Goal: Check status: Check status

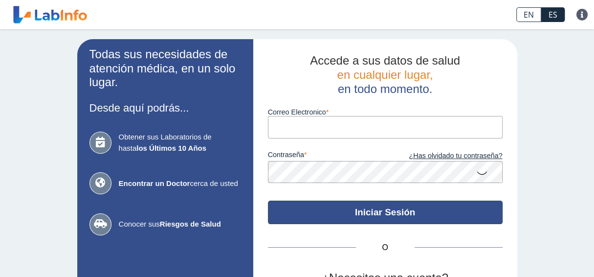
type input "yrimia@gmail.com"
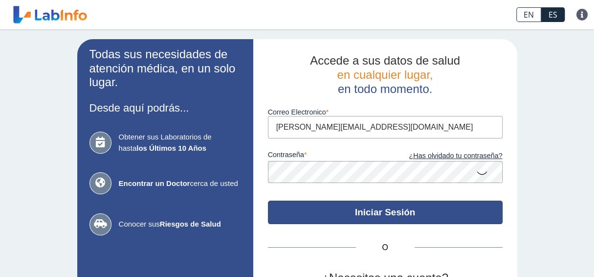
click at [329, 207] on button "Iniciar Sesión" at bounding box center [385, 211] width 235 height 23
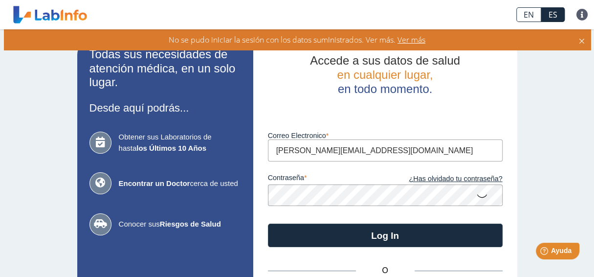
click at [218, 206] on app-login "Todas sus necesidades de atención médica, en un solo lugar. Desde aquí podrás..…" at bounding box center [297, 216] width 440 height 354
click at [484, 201] on div "contraseña ¿Has olvidado tu contraseña?" at bounding box center [385, 183] width 235 height 44
click at [478, 198] on icon at bounding box center [482, 195] width 12 height 19
click at [479, 198] on icon at bounding box center [482, 195] width 12 height 18
click at [478, 191] on icon at bounding box center [482, 195] width 12 height 19
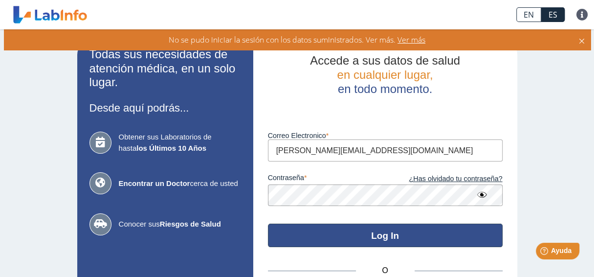
click at [323, 231] on button "Log In" at bounding box center [385, 234] width 235 height 23
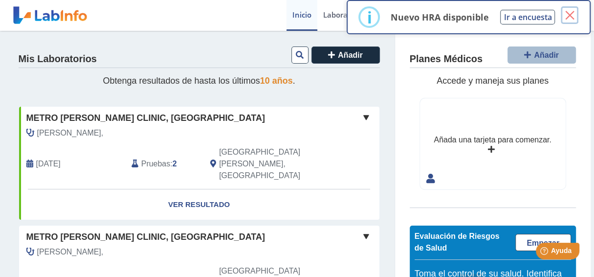
click at [568, 18] on button "×" at bounding box center [570, 15] width 18 height 18
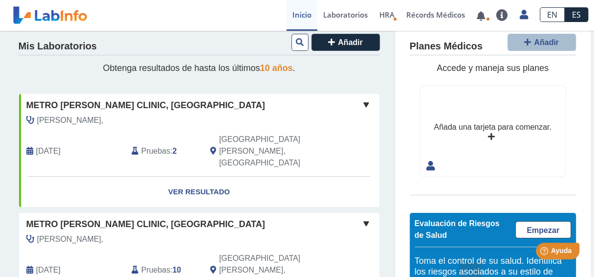
scroll to position [19, 0]
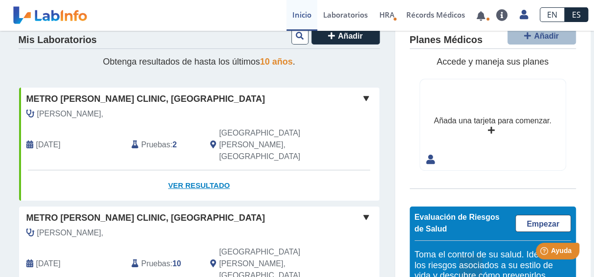
click at [185, 170] on link "Ver Resultado" at bounding box center [199, 185] width 360 height 31
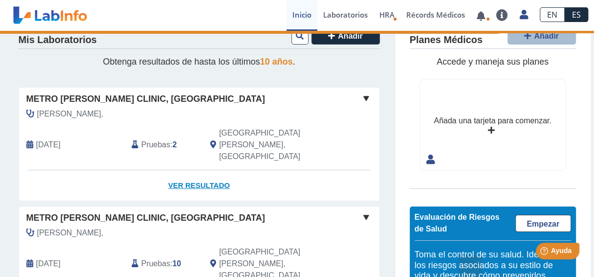
click at [200, 170] on link "Ver Resultado" at bounding box center [199, 185] width 360 height 31
click at [363, 96] on span at bounding box center [366, 98] width 12 height 12
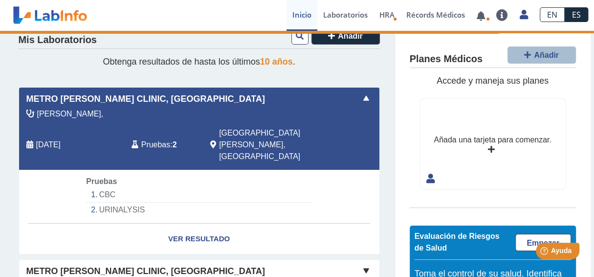
click at [363, 96] on span at bounding box center [366, 98] width 12 height 12
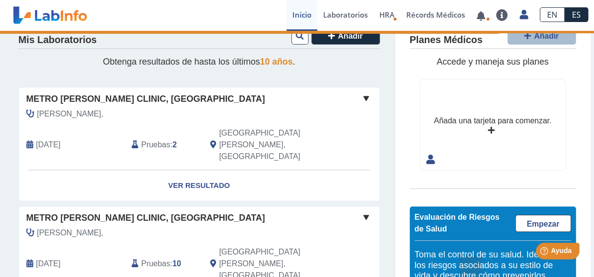
click at [363, 96] on span at bounding box center [366, 98] width 12 height 12
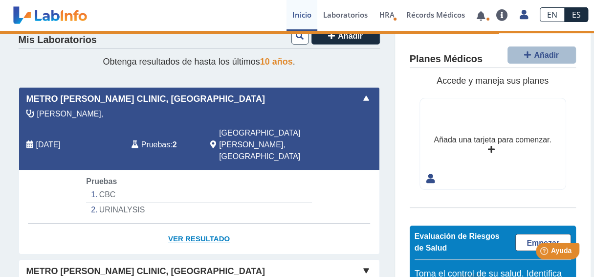
click at [200, 223] on link "Ver Resultado" at bounding box center [199, 238] width 360 height 31
click at [206, 223] on link "Ver Resultado" at bounding box center [199, 238] width 360 height 31
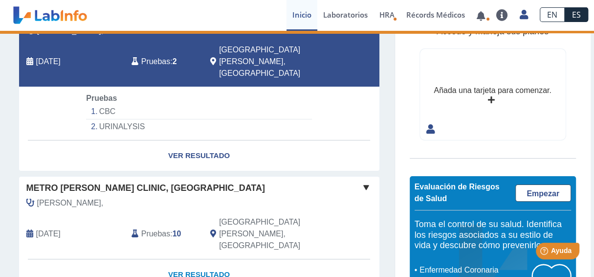
click at [207, 259] on link "Ver Resultado" at bounding box center [199, 274] width 360 height 31
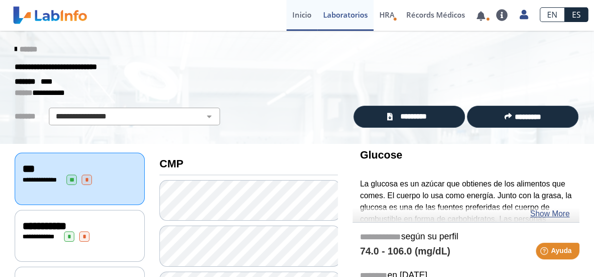
click at [303, 24] on link "Inicio" at bounding box center [302, 15] width 31 height 31
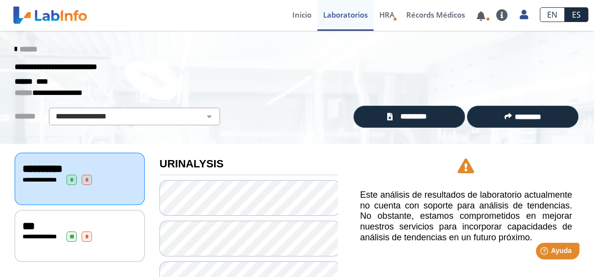
click at [42, 224] on div "***" at bounding box center [79, 226] width 114 height 12
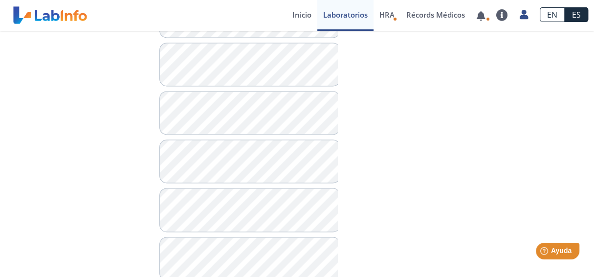
scroll to position [816, 0]
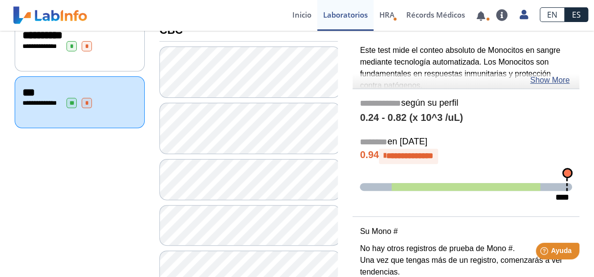
scroll to position [131, 0]
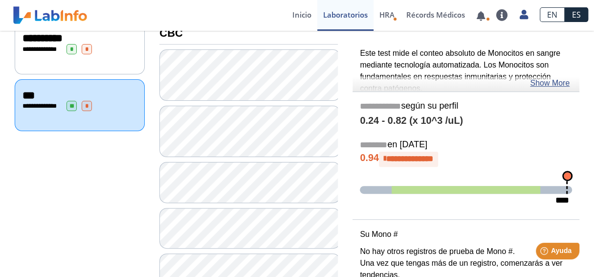
click at [514, 65] on p "Este test mide el conteo absoluto de Monocitos en sangre mediante tecnología au…" at bounding box center [466, 70] width 212 height 47
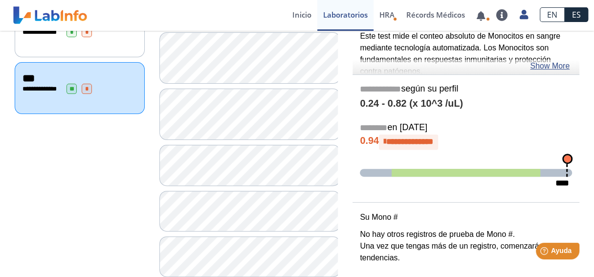
scroll to position [150, 0]
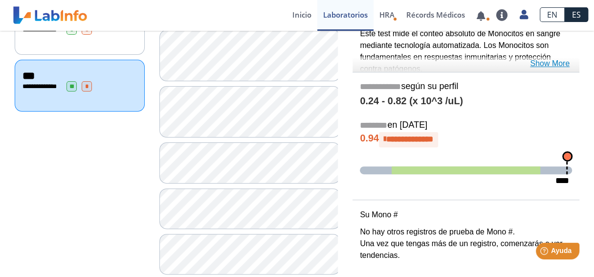
click at [539, 66] on link "Show More" at bounding box center [550, 64] width 40 height 12
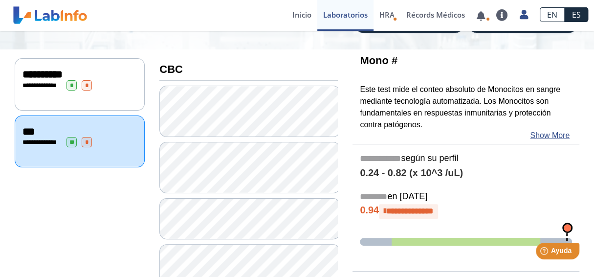
scroll to position [97, 0]
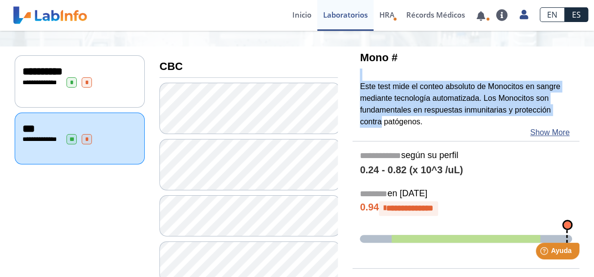
drag, startPoint x: 577, startPoint y: 79, endPoint x: 579, endPoint y: 108, distance: 28.9
click at [578, 109] on div "Mono # Este test mide el conteo absoluto de Monocitos en sangre mediante tecnol…" at bounding box center [466, 93] width 227 height 94
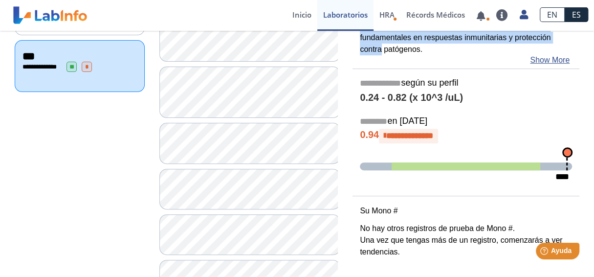
scroll to position [0, 0]
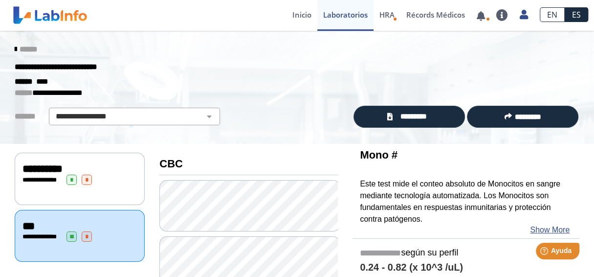
click at [93, 159] on div "**********" at bounding box center [80, 179] width 130 height 52
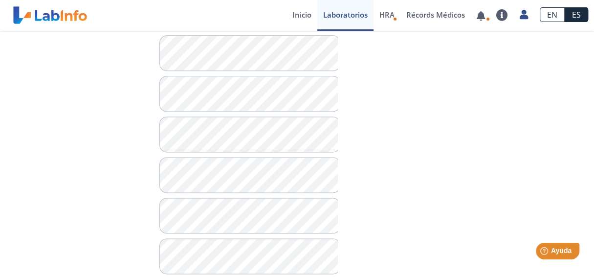
scroll to position [746, 0]
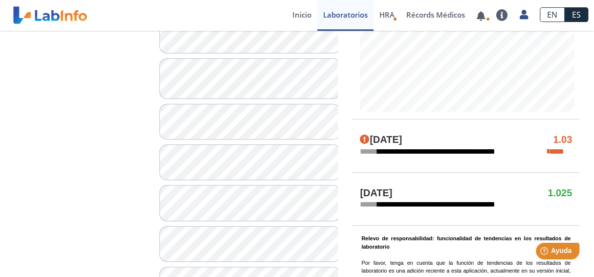
scroll to position [414, 0]
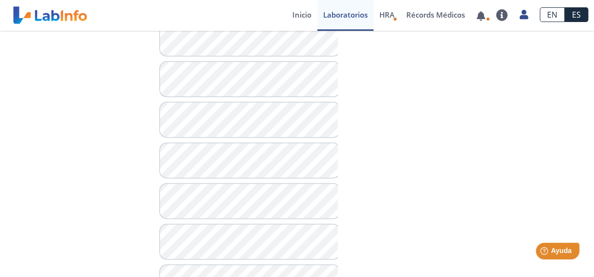
scroll to position [706, 0]
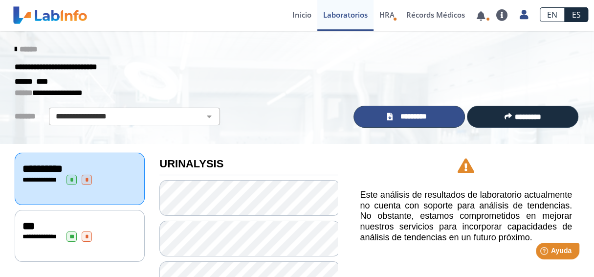
click at [427, 111] on span "*********" at bounding box center [414, 116] width 36 height 11
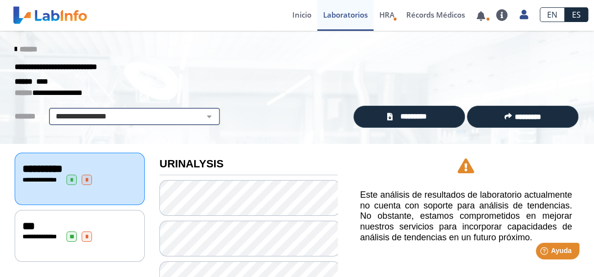
click at [146, 113] on select "**********" at bounding box center [134, 117] width 165 height 12
click at [15, 51] on icon at bounding box center [16, 49] width 2 height 8
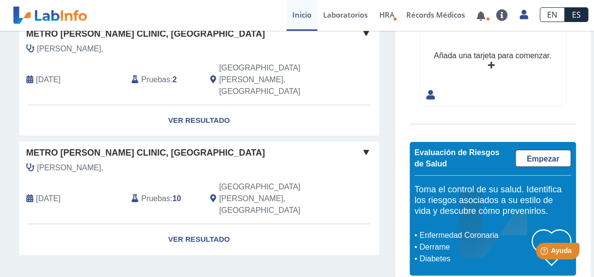
scroll to position [81, 0]
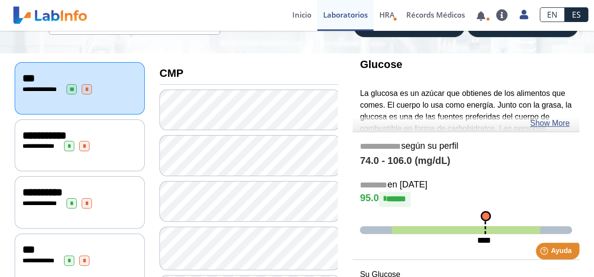
scroll to position [89, 0]
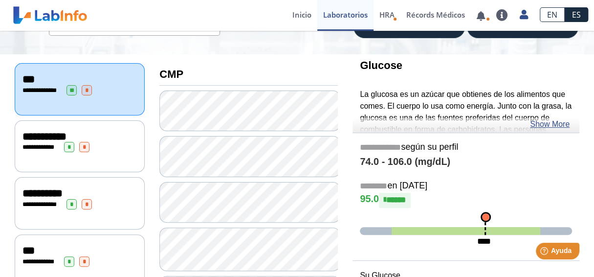
click at [127, 210] on div "**********" at bounding box center [80, 203] width 130 height 52
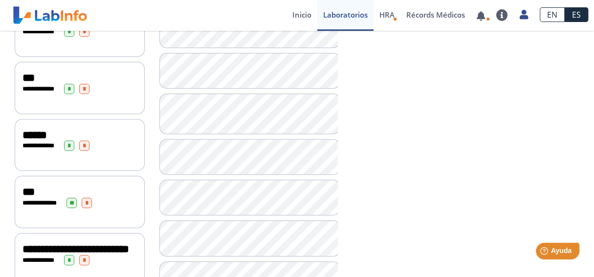
scroll to position [361, 0]
